Goal: Information Seeking & Learning: Learn about a topic

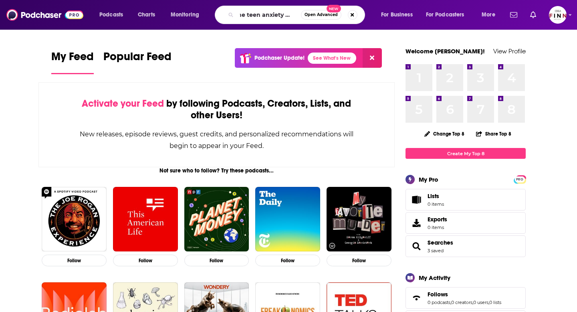
scroll to position [0, 8]
type input "the teen anxiety maze"
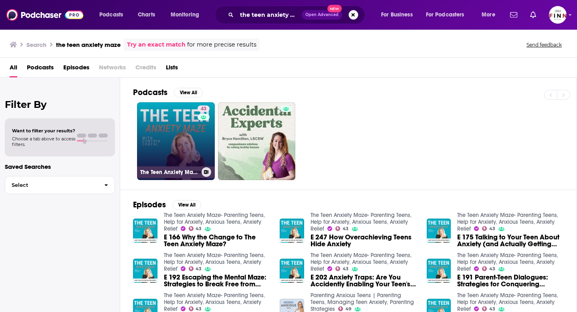
click at [168, 141] on link "43 The Teen Anxiety Maze- Parenting Teens, Help for Anxiety, Anxious Teens, Anx…" at bounding box center [176, 141] width 78 height 78
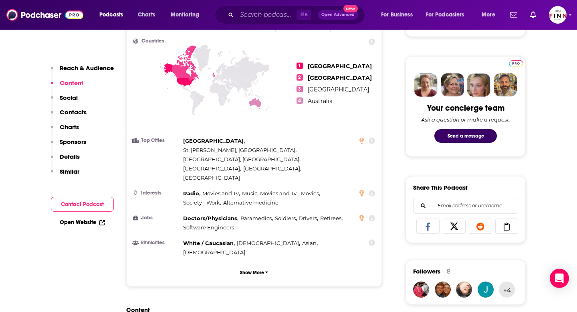
scroll to position [337, 0]
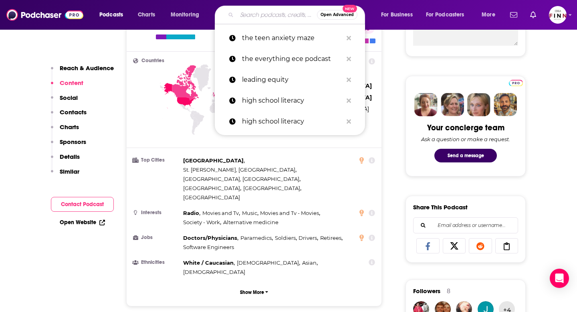
click at [249, 16] on input "Search podcasts, credits, & more..." at bounding box center [277, 14] width 80 height 13
paste input "High School Counseling Conversations"
type input "High School Counseling Conversations"
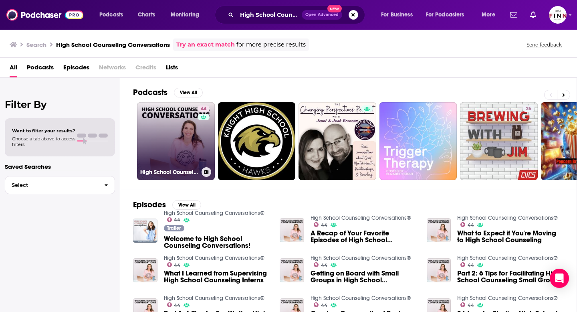
click at [171, 161] on link "44 High School Counseling Conversations®" at bounding box center [176, 141] width 78 height 78
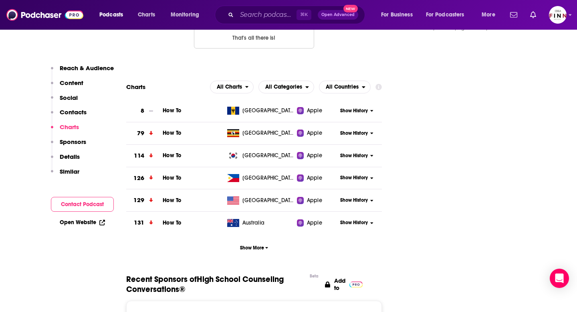
scroll to position [856, 0]
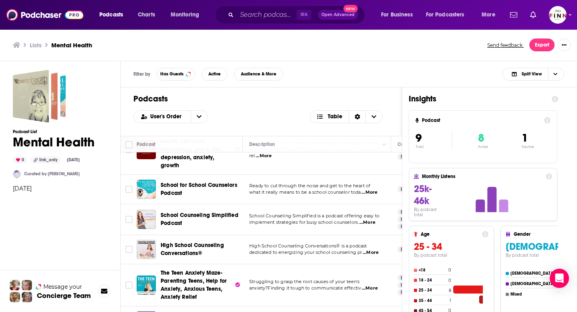
scroll to position [56, 0]
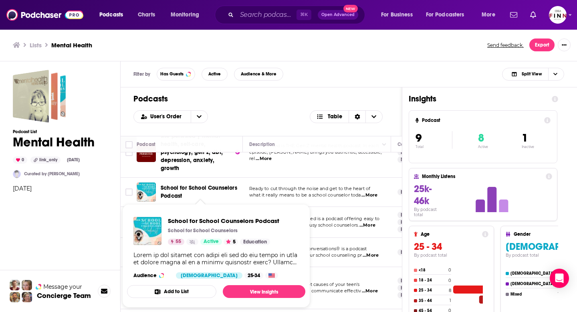
click at [226, 192] on span "School for School Counselors Podcast" at bounding box center [200, 192] width 79 height 16
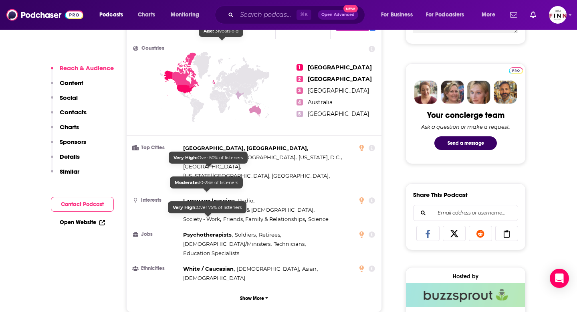
scroll to position [532, 0]
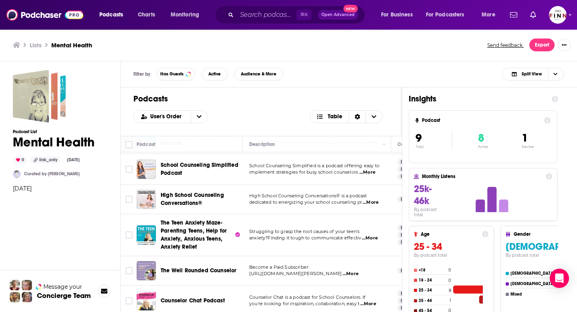
scroll to position [96, 0]
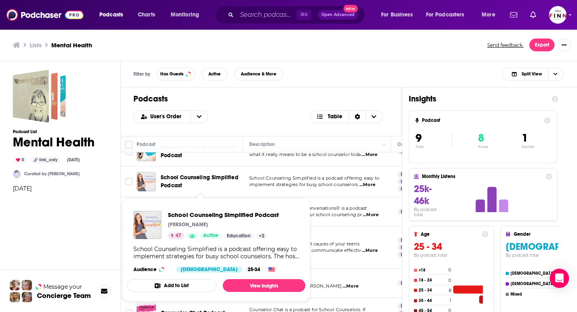
click at [210, 179] on span "School Counseling Simplified Podcast" at bounding box center [200, 181] width 78 height 15
